Goal: Information Seeking & Learning: Learn about a topic

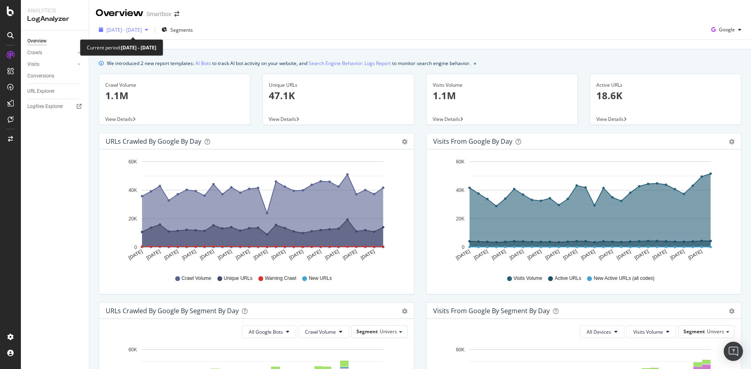
click at [142, 30] on span "2025 Aug. 6th - Sep. 2nd" at bounding box center [123, 30] width 35 height 7
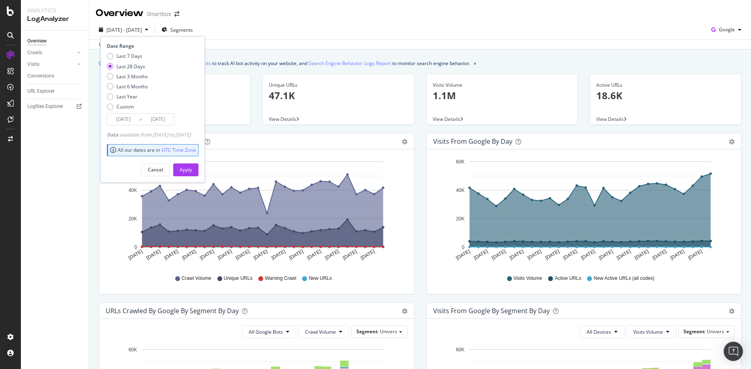
click at [154, 121] on input "2025/09/02" at bounding box center [158, 119] width 32 height 11
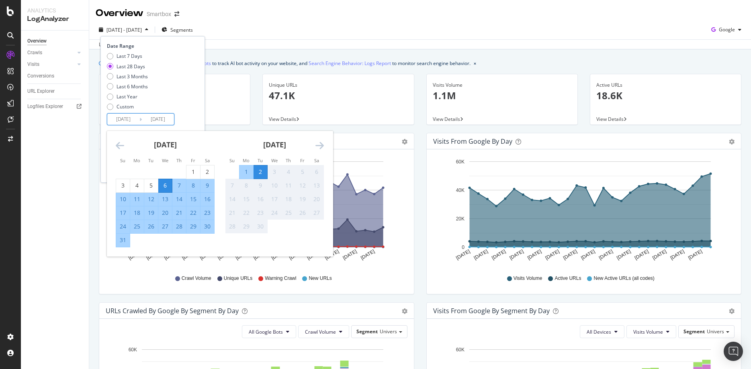
click at [167, 185] on div "6" at bounding box center [165, 186] width 14 height 8
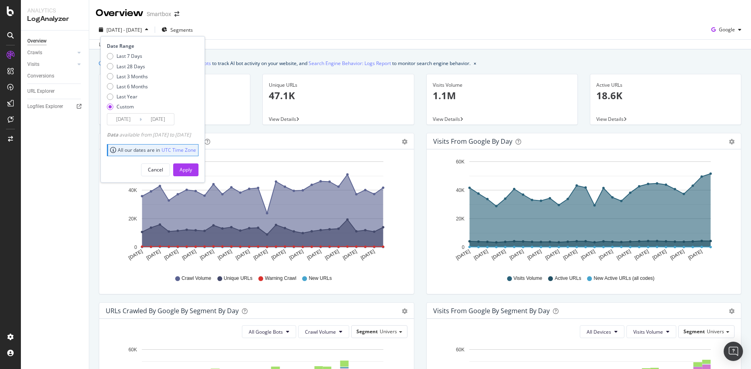
click at [153, 121] on input "2025/08/06" at bounding box center [158, 119] width 32 height 11
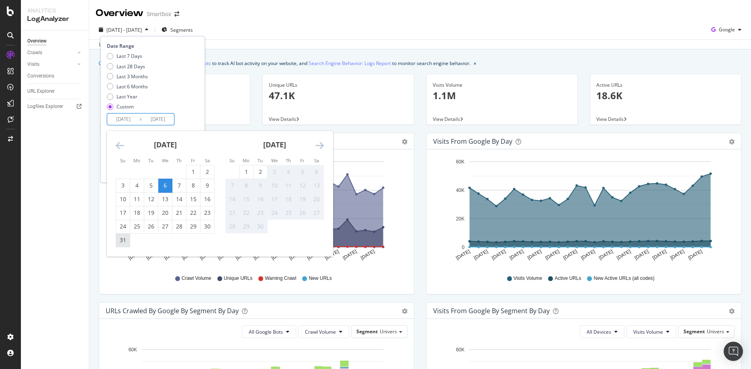
click at [124, 237] on div "31" at bounding box center [123, 240] width 14 height 8
type input "2025/08/31"
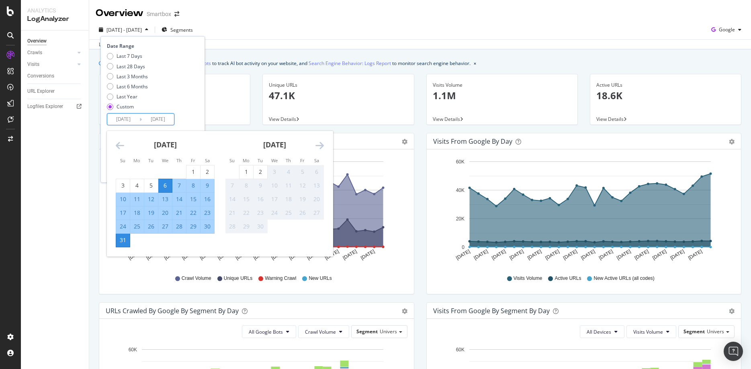
click at [133, 120] on input "2025/08/06" at bounding box center [123, 119] width 32 height 11
click at [195, 174] on div "1" at bounding box center [193, 172] width 14 height 8
type input "2025/08/01"
click at [197, 106] on div "Last 7 Days Last 28 Days Last 3 Months Last 6 Months Last Year Custom" at bounding box center [152, 83] width 90 height 61
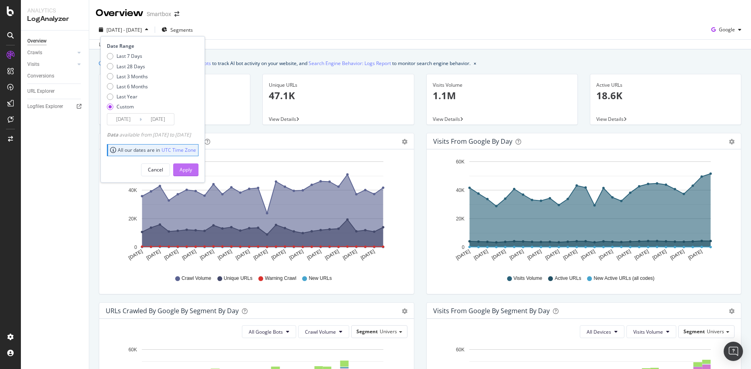
click at [192, 169] on div "Apply" at bounding box center [186, 169] width 12 height 7
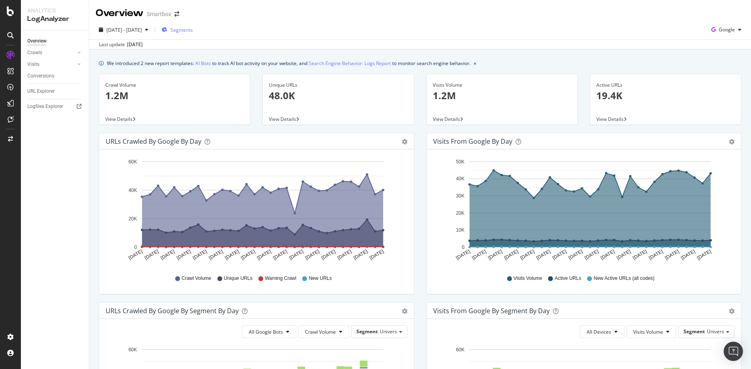
click at [193, 30] on span "Segments" at bounding box center [181, 30] width 23 height 7
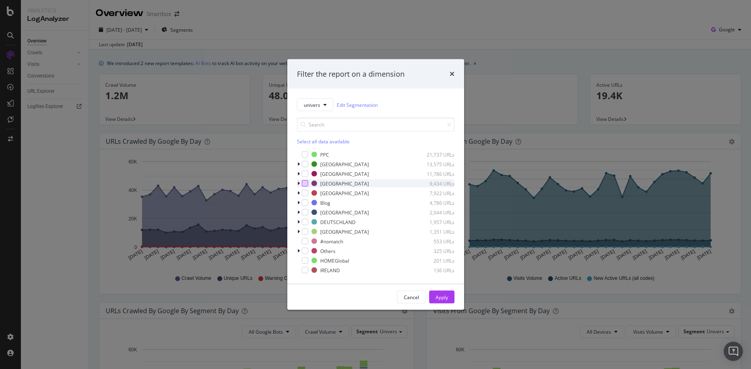
click at [307, 183] on div "modal" at bounding box center [305, 183] width 6 height 6
click at [439, 299] on div "Apply" at bounding box center [442, 297] width 12 height 7
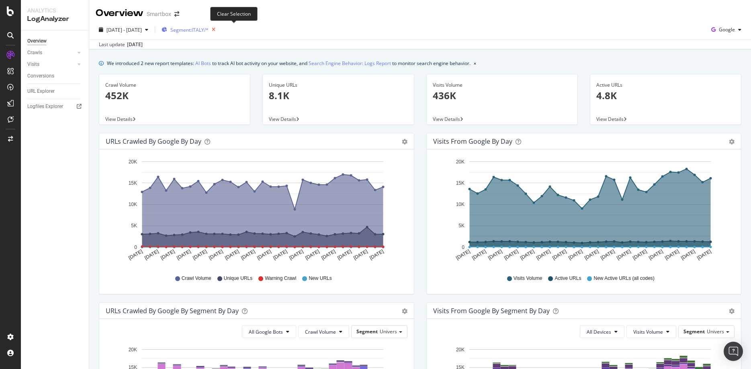
click at [219, 32] on icon "button" at bounding box center [214, 29] width 10 height 11
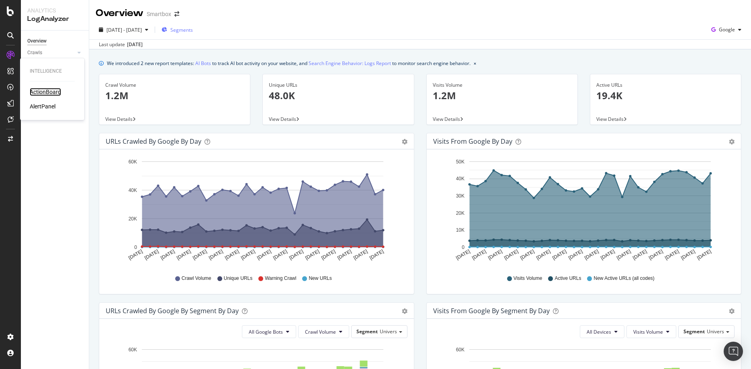
click at [37, 91] on div "ActionBoard" at bounding box center [45, 92] width 31 height 8
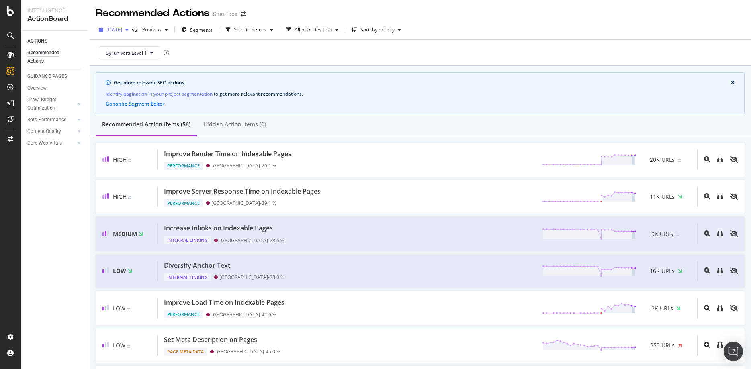
click at [122, 30] on span "[DATE]" at bounding box center [114, 29] width 16 height 7
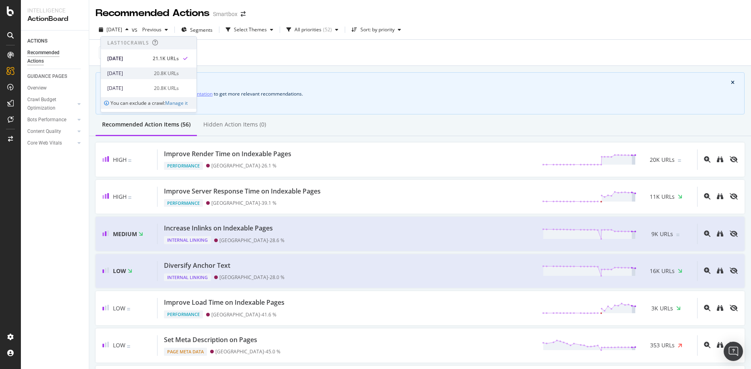
click at [133, 76] on div "2025 Aug. 25th" at bounding box center [128, 73] width 42 height 7
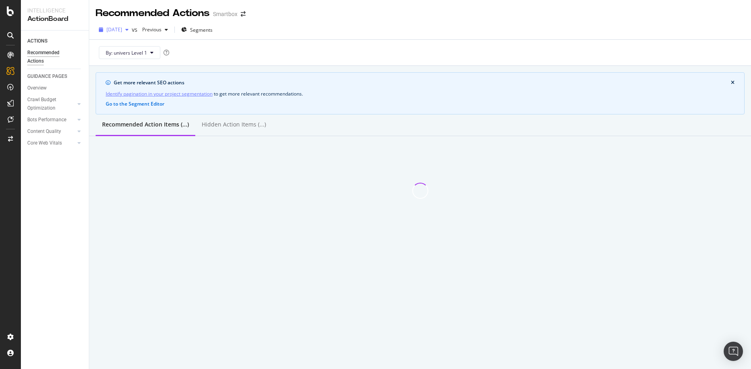
click at [122, 31] on span "2025 Aug. 25th" at bounding box center [114, 29] width 16 height 7
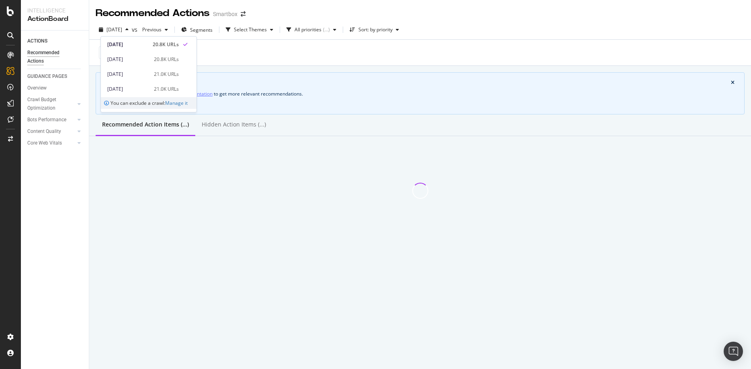
scroll to position [41, 0]
click at [129, 76] on div "2025 Aug. 4th" at bounding box center [128, 77] width 42 height 7
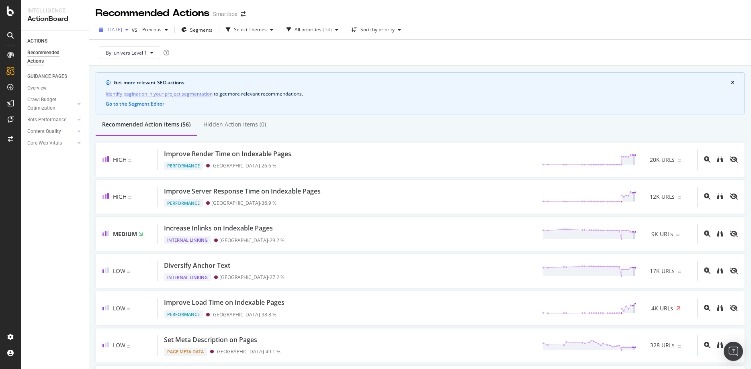
click at [122, 29] on span "2025 Aug. 4th" at bounding box center [114, 29] width 16 height 7
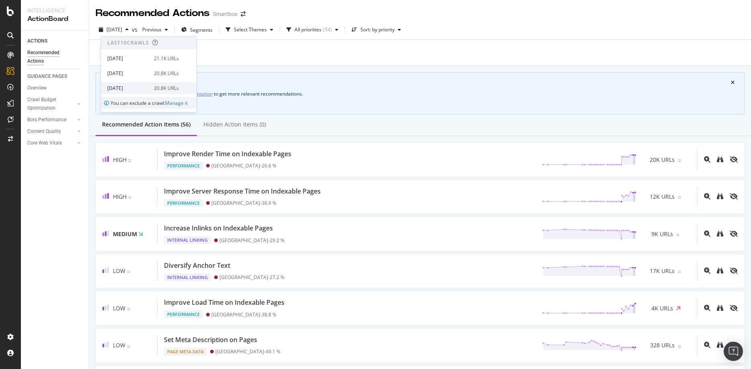
scroll to position [41, 0]
click at [141, 64] on div "2025 Aug. 11th" at bounding box center [128, 62] width 42 height 7
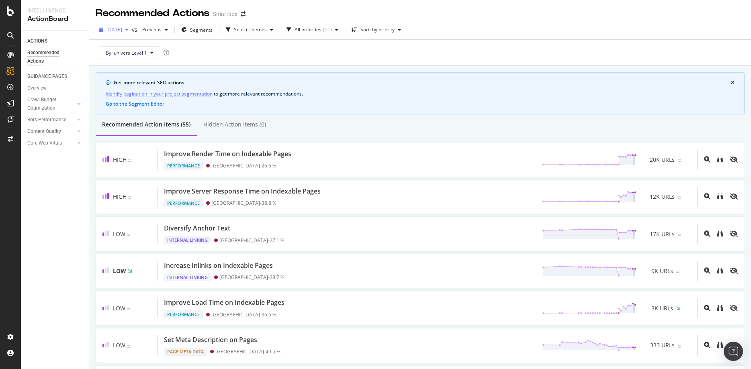
click at [122, 29] on span "2025 Aug. 11th" at bounding box center [114, 29] width 16 height 7
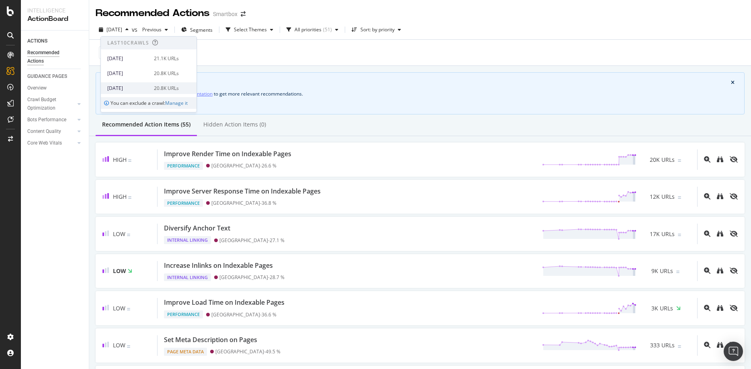
click at [124, 84] on div "2025 Aug. 18th 20.8K URLs" at bounding box center [149, 88] width 96 height 12
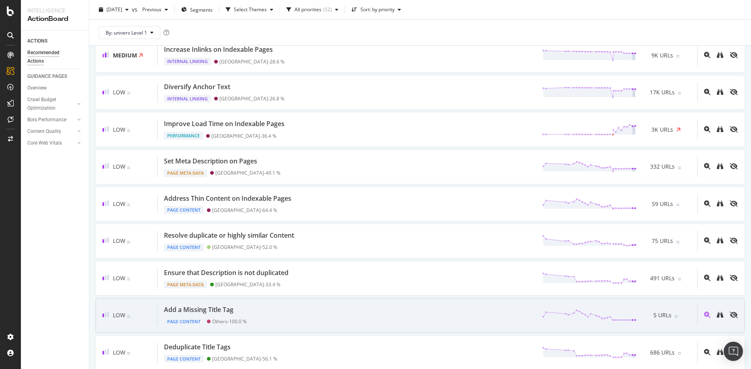
scroll to position [183, 0]
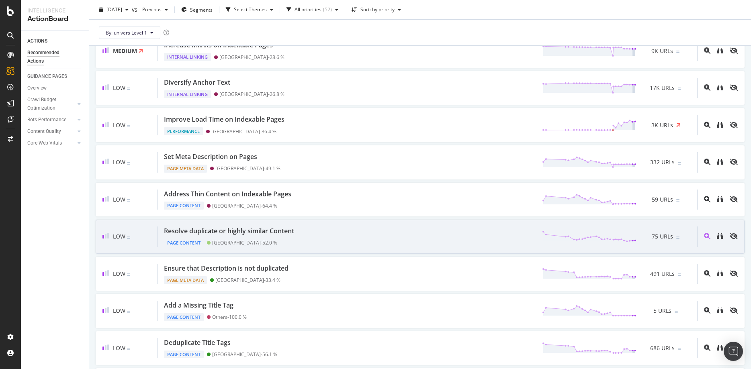
click at [224, 233] on div "Resolve duplicate or highly similar Content" at bounding box center [229, 231] width 130 height 9
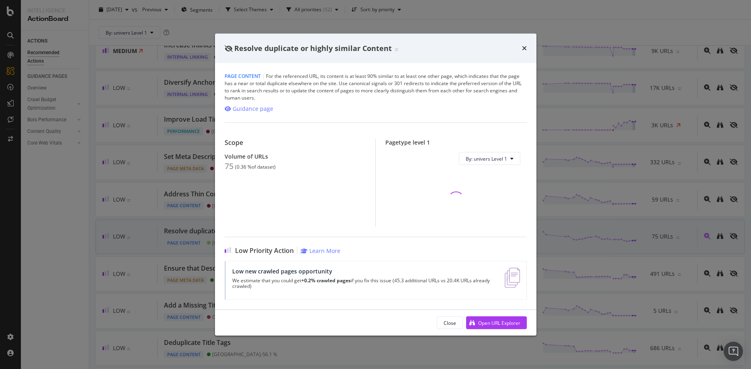
scroll to position [183, 0]
click at [523, 48] on icon "times" at bounding box center [524, 48] width 5 height 6
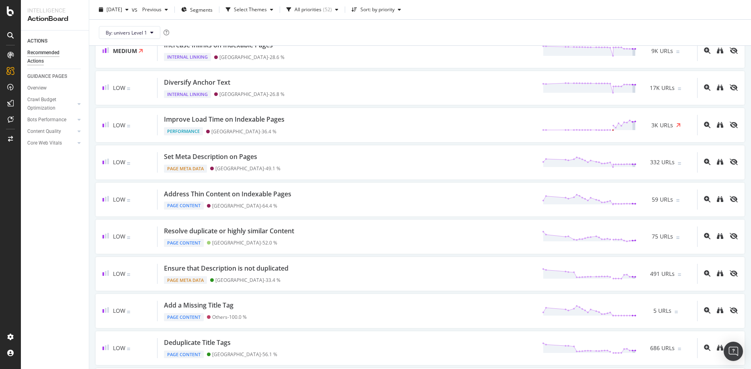
scroll to position [183, 0]
click at [122, 10] on span "2025 Aug. 18th" at bounding box center [114, 9] width 16 height 7
click at [132, 51] on div "2025 Aug. 25th" at bounding box center [128, 53] width 42 height 7
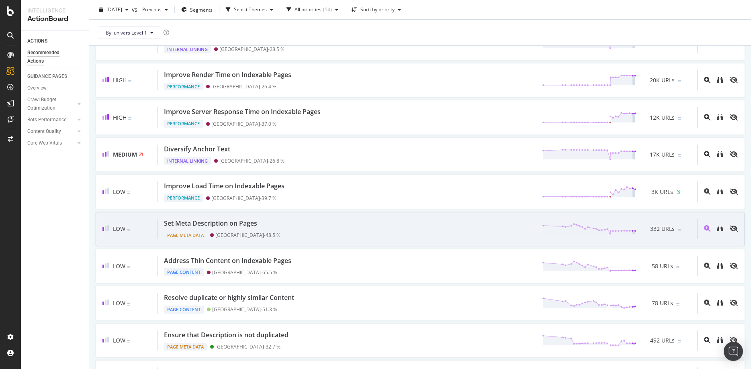
scroll to position [137, 0]
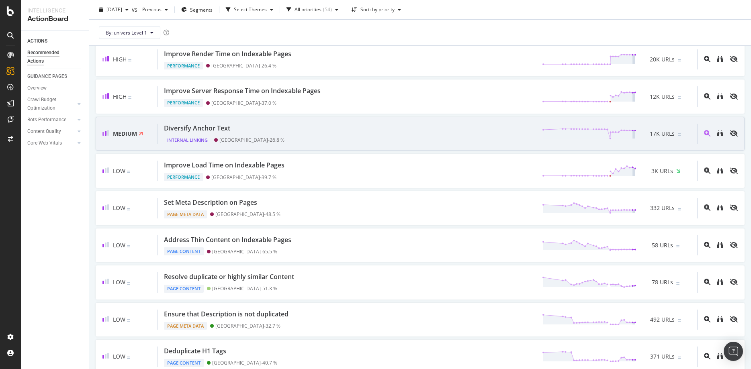
click at [214, 128] on div "Diversify Anchor Text" at bounding box center [197, 128] width 66 height 9
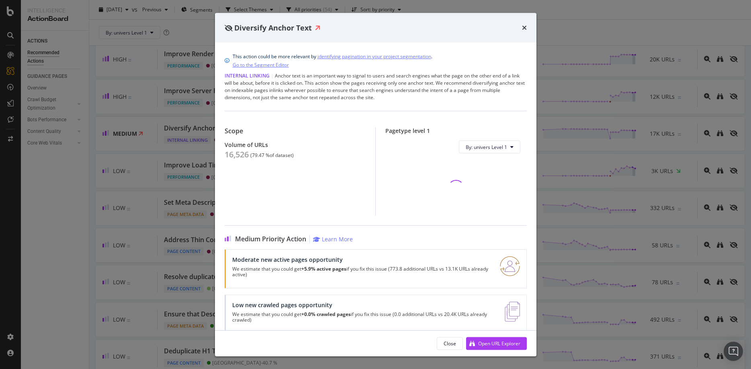
scroll to position [137, 0]
click at [507, 342] on div "Open URL Explorer" at bounding box center [499, 343] width 42 height 7
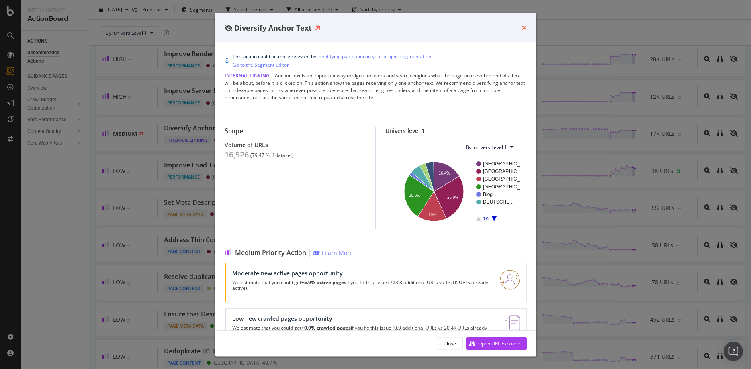
click at [523, 28] on icon "times" at bounding box center [524, 28] width 5 height 6
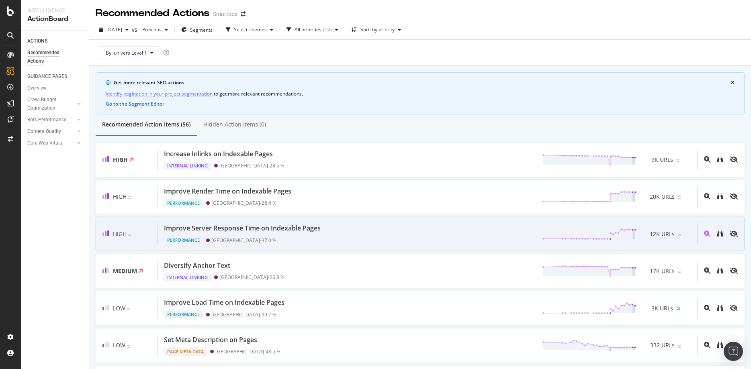
click at [239, 230] on div "Improve Server Response Time on Indexable Pages" at bounding box center [242, 228] width 157 height 9
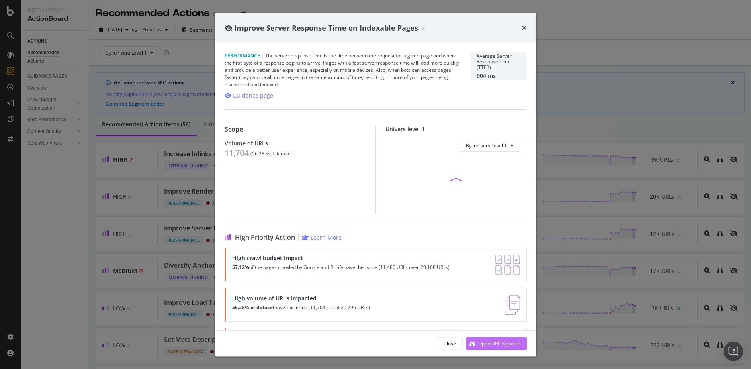
click at [497, 344] on div "Open URL Explorer" at bounding box center [499, 343] width 42 height 7
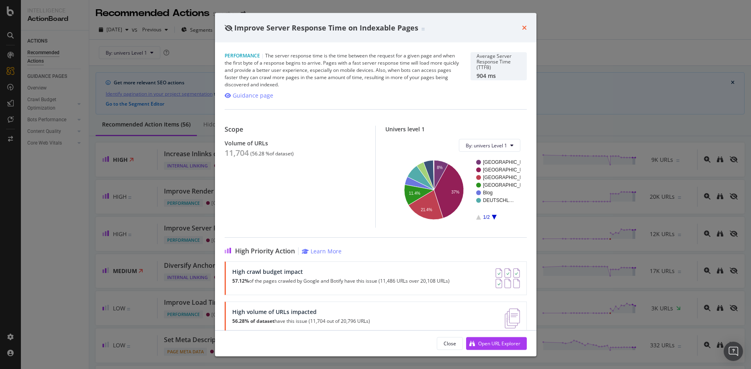
click at [523, 28] on icon "times" at bounding box center [524, 28] width 5 height 6
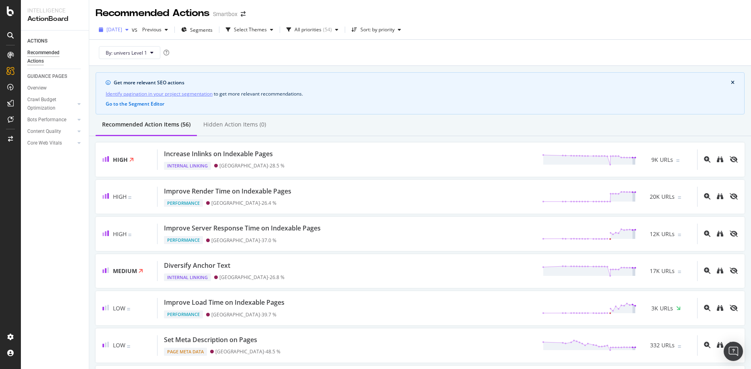
click at [122, 33] on span "2025 Aug. 25th" at bounding box center [114, 29] width 16 height 7
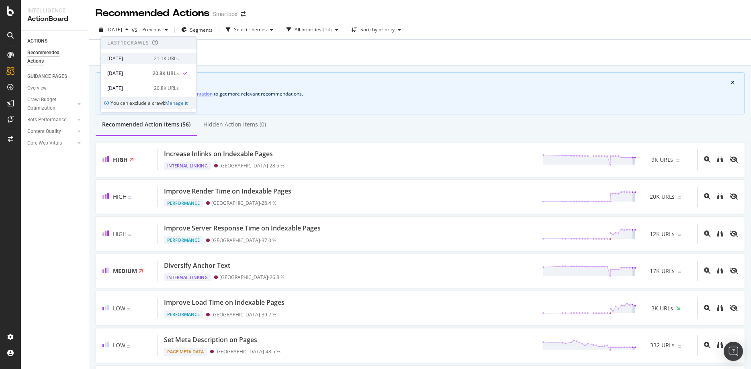
click at [125, 60] on div "[DATE]" at bounding box center [128, 58] width 42 height 7
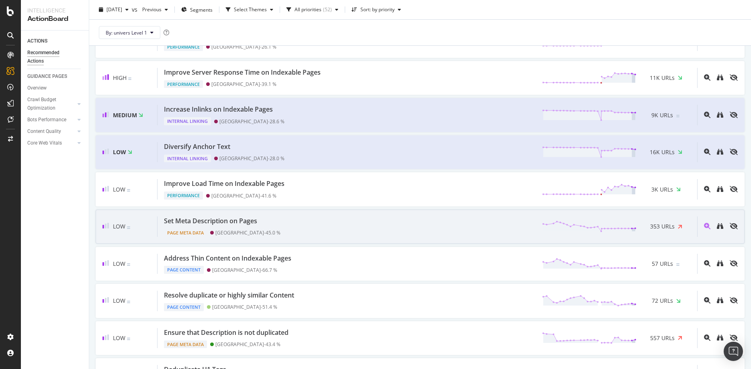
scroll to position [137, 0]
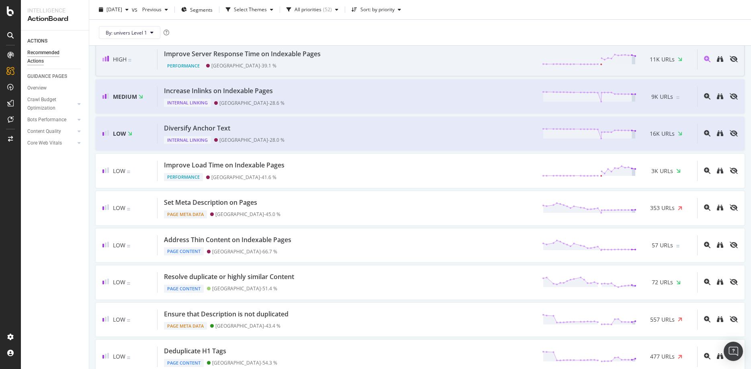
click at [263, 61] on div "Performance Switzerland - 39.1 %" at bounding box center [244, 64] width 160 height 11
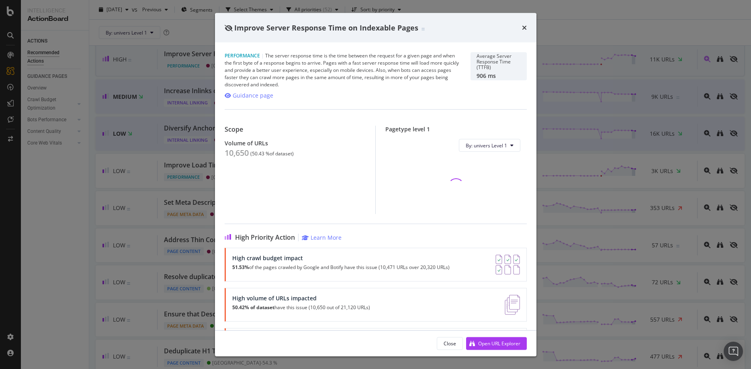
scroll to position [137, 0]
click at [498, 340] on div "Open URL Explorer" at bounding box center [499, 343] width 42 height 7
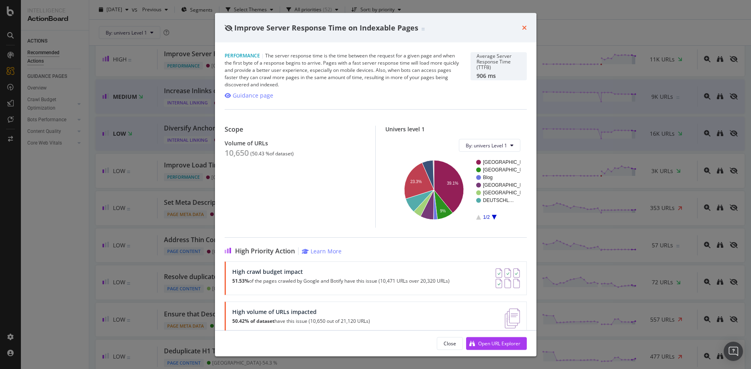
click at [525, 26] on icon "times" at bounding box center [524, 28] width 5 height 6
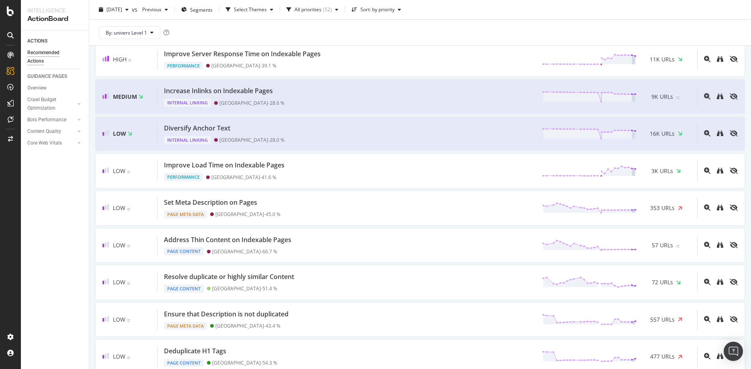
scroll to position [137, 0]
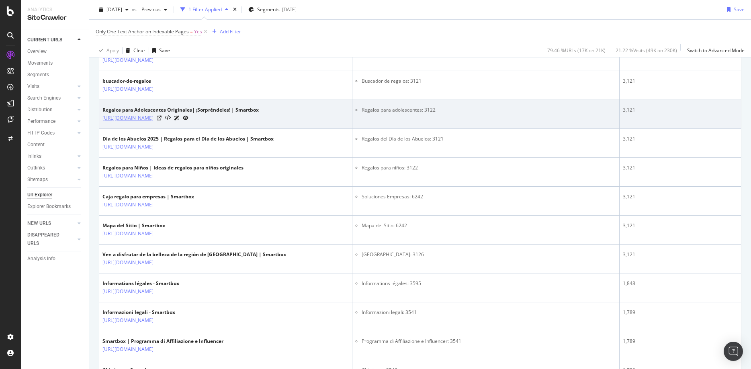
scroll to position [820, 0]
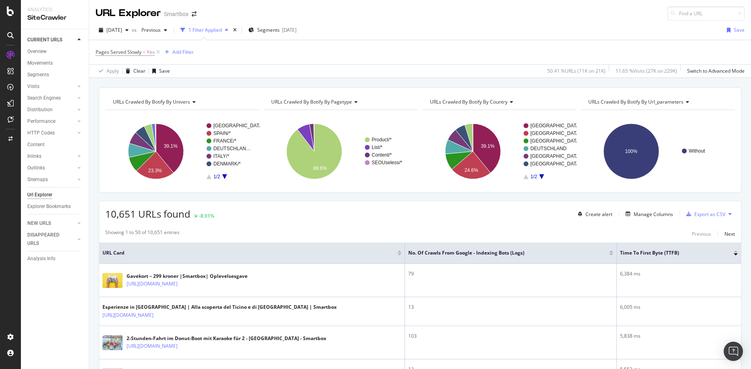
click at [357, 102] on icon at bounding box center [355, 102] width 6 height 5
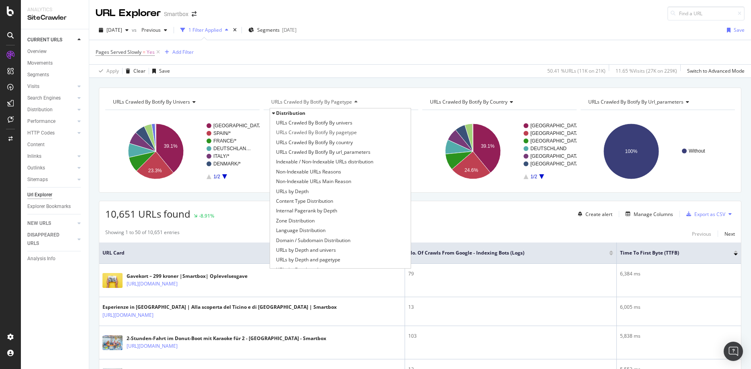
click at [357, 102] on icon at bounding box center [355, 102] width 6 height 5
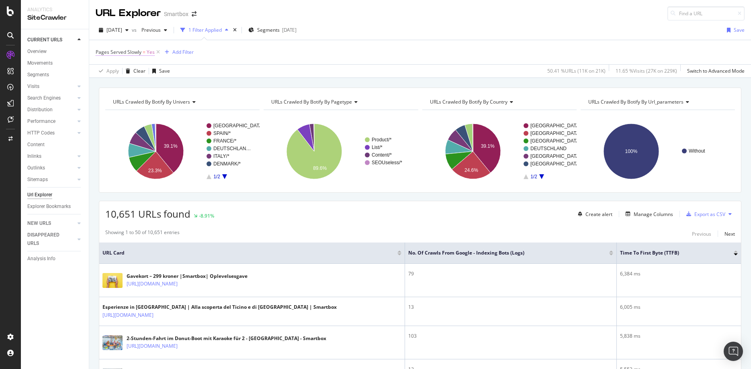
click at [131, 53] on span "Pages Served Slowly" at bounding box center [119, 52] width 46 height 7
click at [253, 72] on div "Apply Clear Save 50.41 % URLs ( 11K on 21K ) 11.65 % Visits ( 27K on 229K ) Swi…" at bounding box center [420, 70] width 662 height 13
drag, startPoint x: 102, startPoint y: 190, endPoint x: 164, endPoint y: 171, distance: 65.1
click at [103, 190] on div "URLs Crawled By Botify By univers Chart (by Value) Table Expand Export as CSV E…" at bounding box center [420, 140] width 643 height 105
drag, startPoint x: 543, startPoint y: 72, endPoint x: 679, endPoint y: 70, distance: 136.2
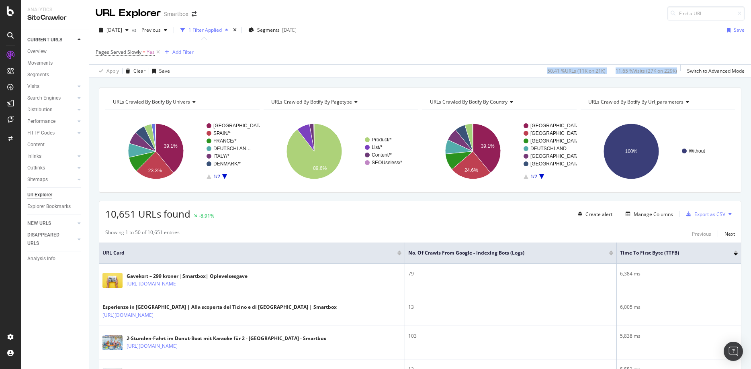
click at [679, 70] on div "50.41 % URLs ( 11K on 21K ) 11.65 % Visits ( 27K on 229K ) Switch to Advanced M…" at bounding box center [644, 71] width 201 height 13
copy div "50.41 % URLs ( 11K on 21K ) 11.65 % Visits ( 27K on 229K )"
